Goal: Task Accomplishment & Management: Use online tool/utility

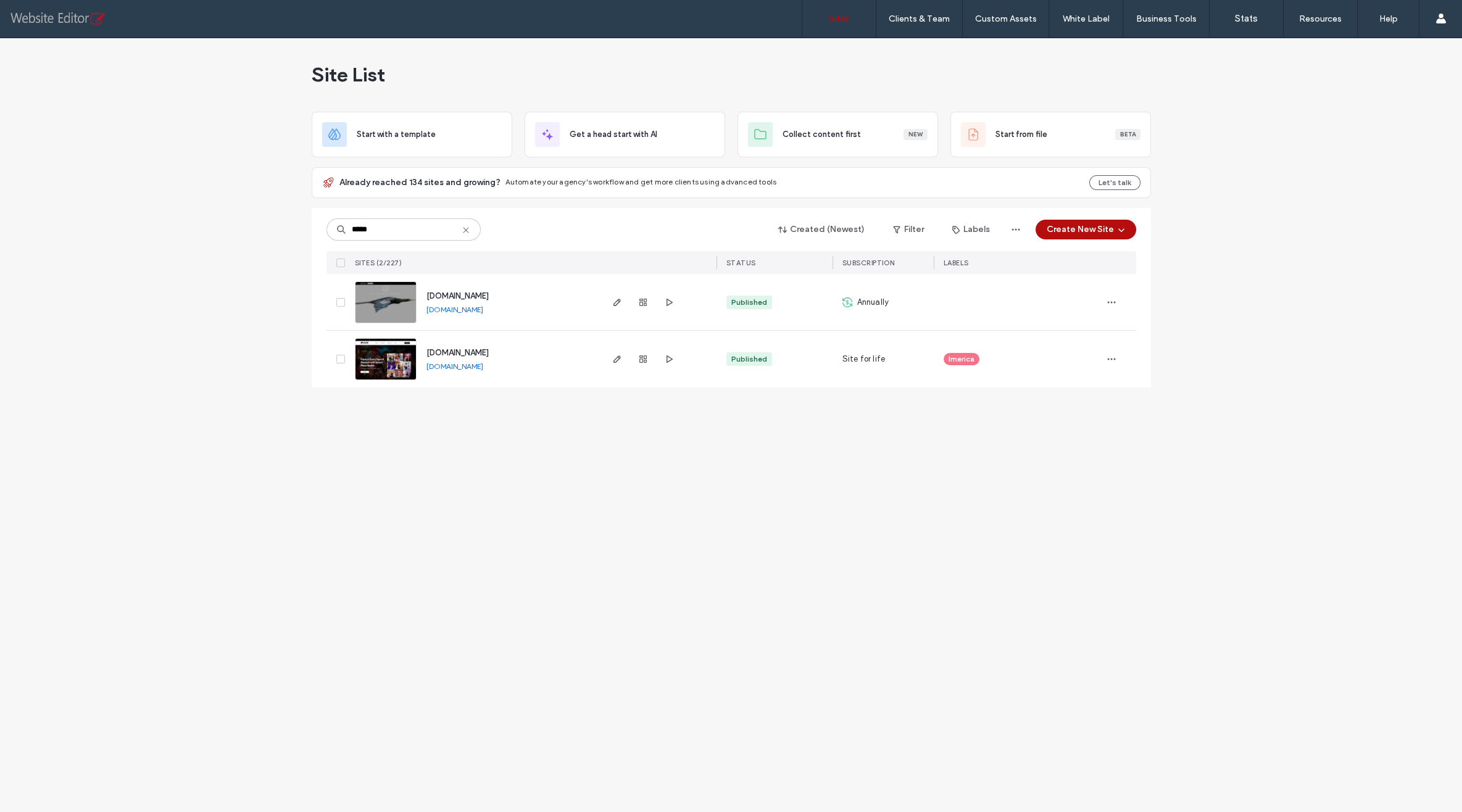
type input "*****"
click at [476, 361] on link "[DOMAIN_NAME]" at bounding box center [454, 366] width 57 height 9
click at [618, 359] on icon "button" at bounding box center [617, 359] width 10 height 10
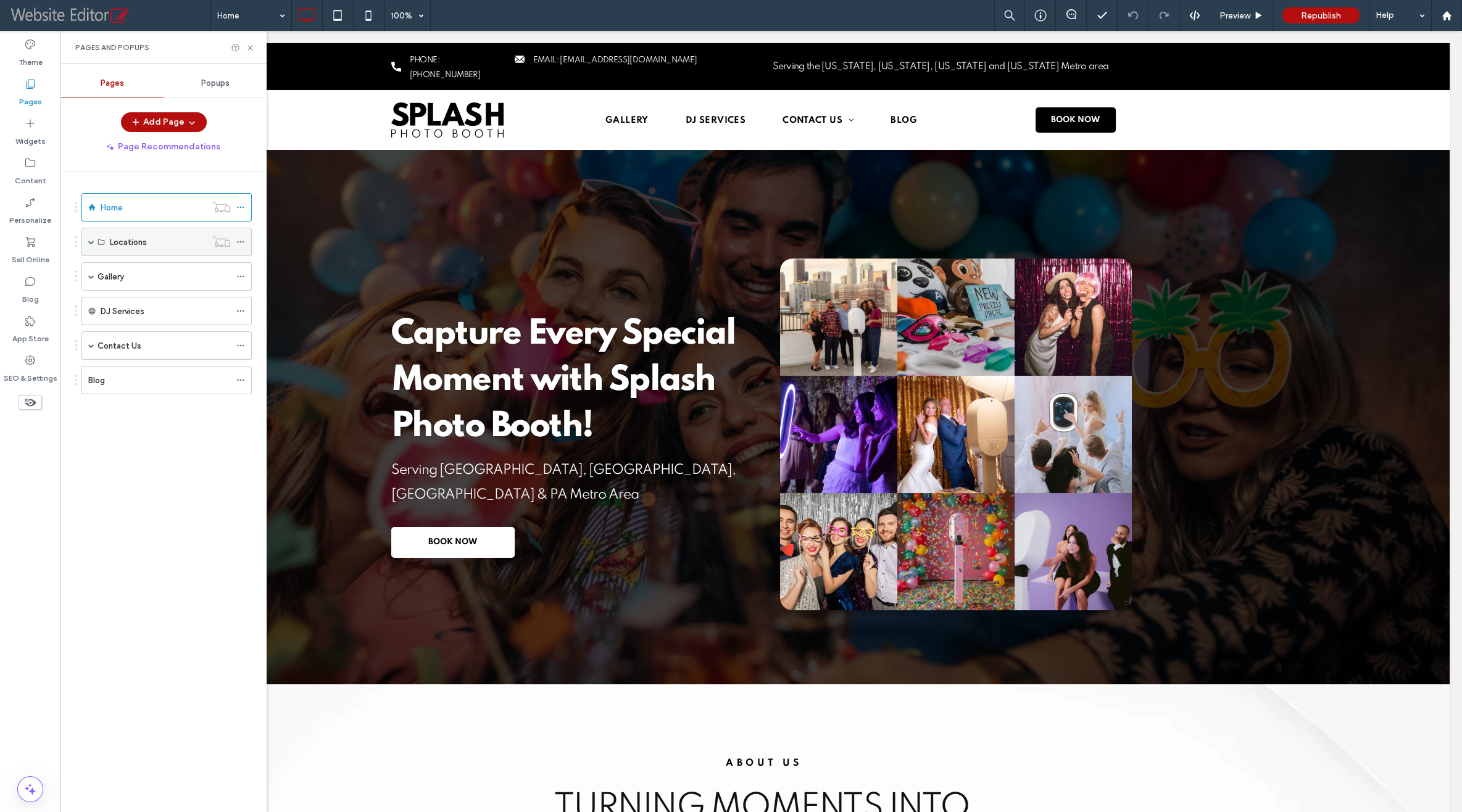
click at [86, 240] on div "Locations" at bounding box center [167, 241] width 171 height 28
click at [88, 240] on span at bounding box center [91, 241] width 6 height 6
click at [156, 274] on label "New Jersey Photoboothrental" at bounding box center [166, 270] width 113 height 21
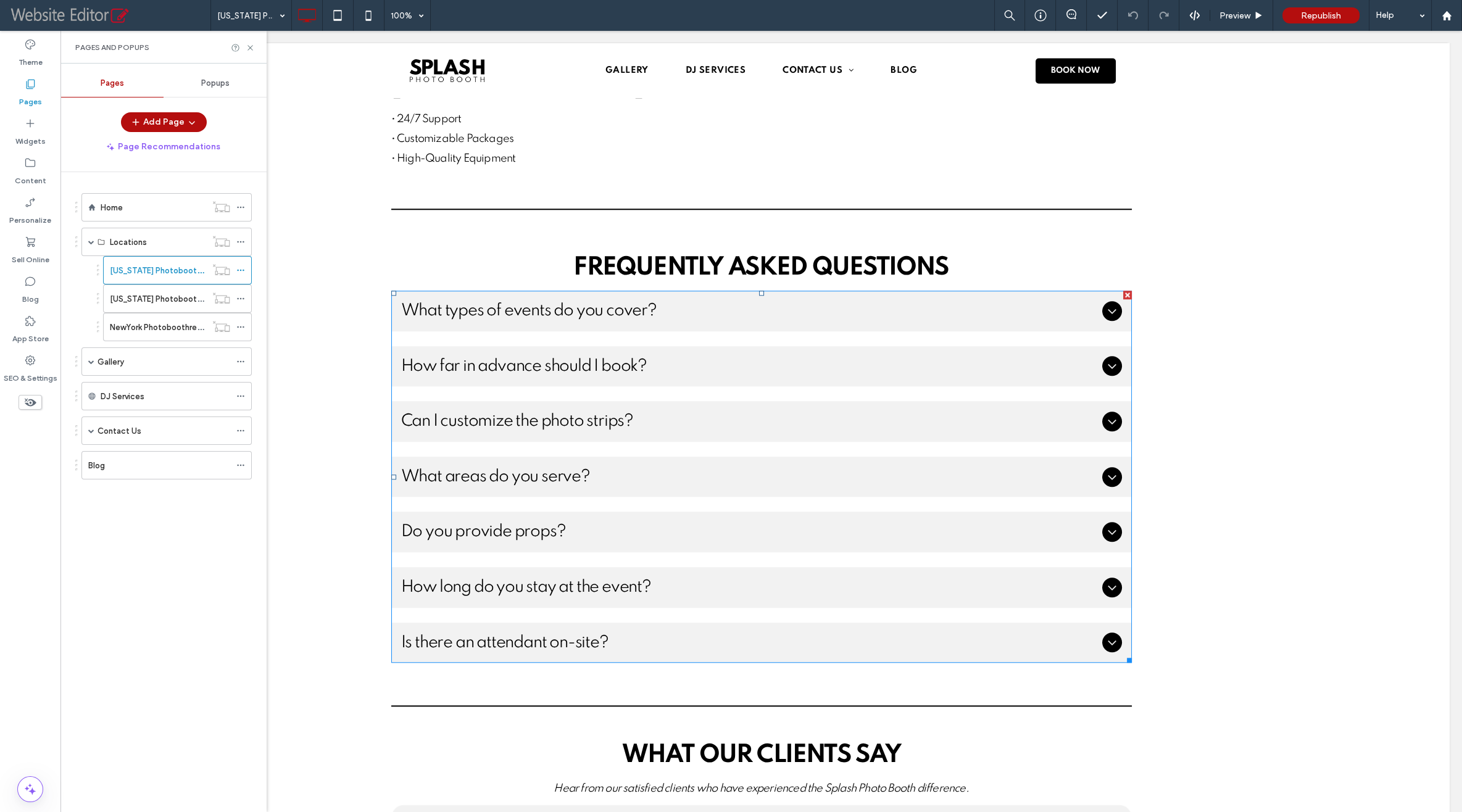
scroll to position [3386, 0]
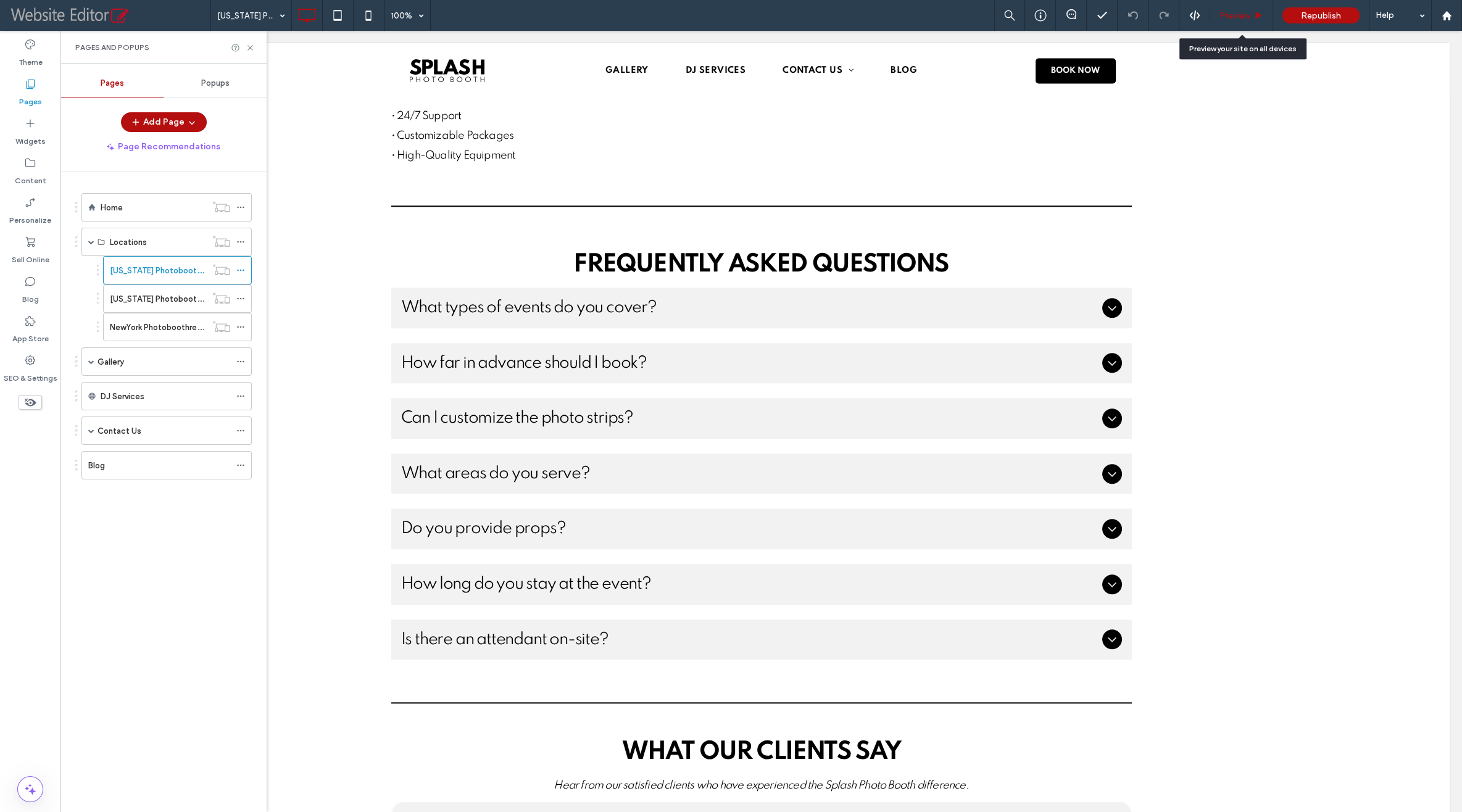
click at [1241, 20] on div "Preview" at bounding box center [1241, 15] width 63 height 31
